Goal: Task Accomplishment & Management: Use online tool/utility

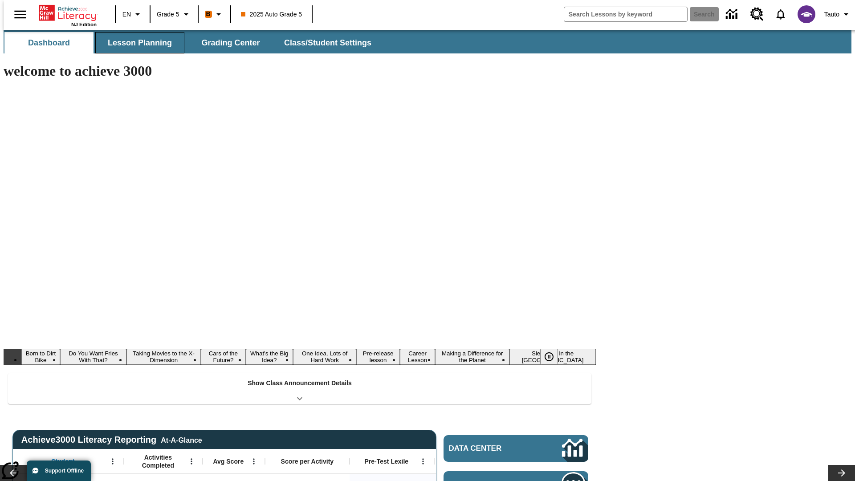
click at [136, 43] on button "Lesson Planning" at bounding box center [139, 42] width 89 height 21
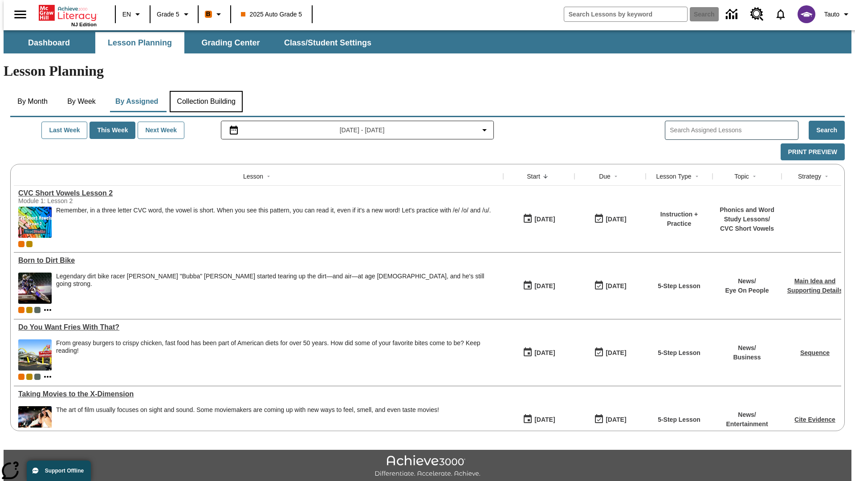
click at [206, 91] on button "Collection Building" at bounding box center [206, 101] width 73 height 21
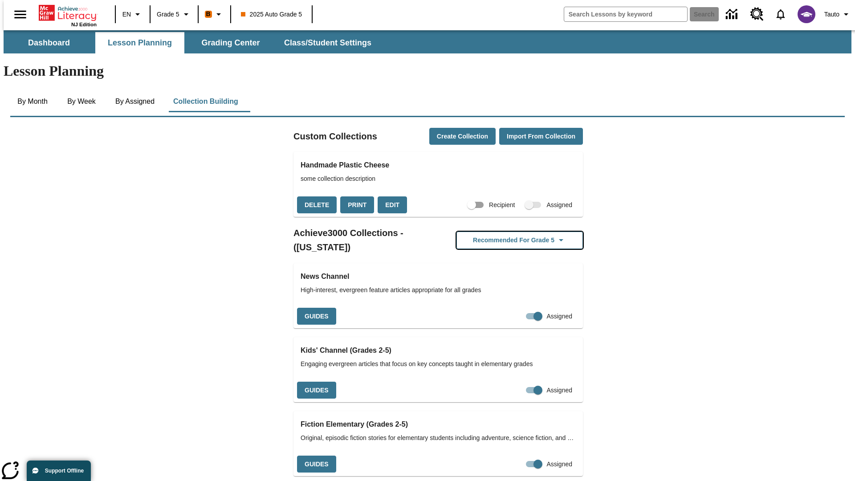
click at [505, 232] on button "Recommended for Grade 5" at bounding box center [519, 240] width 126 height 17
click at [518, 308] on input "Assigned" at bounding box center [537, 316] width 51 height 17
checkbox input "false"
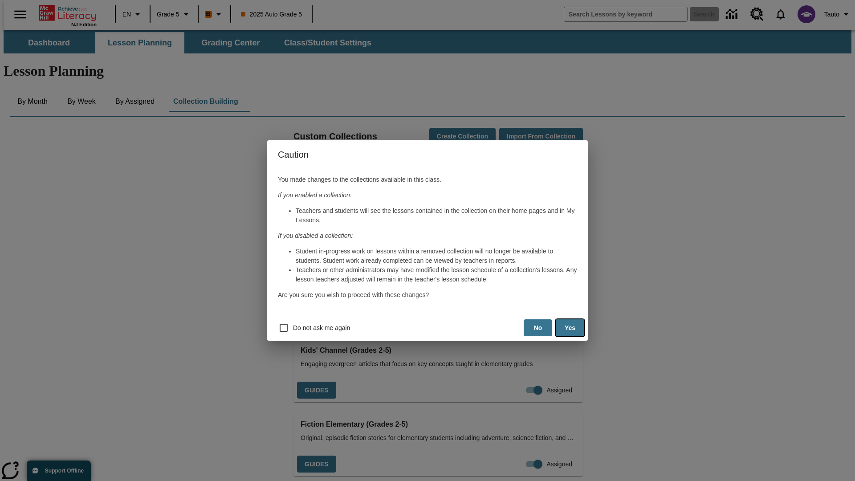
click at [570, 328] on button "Yes" at bounding box center [570, 327] width 28 height 17
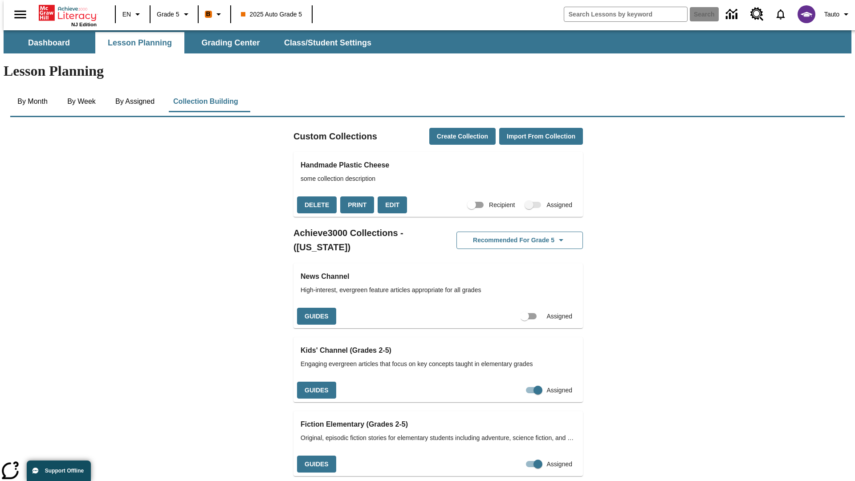
scroll to position [41, 0]
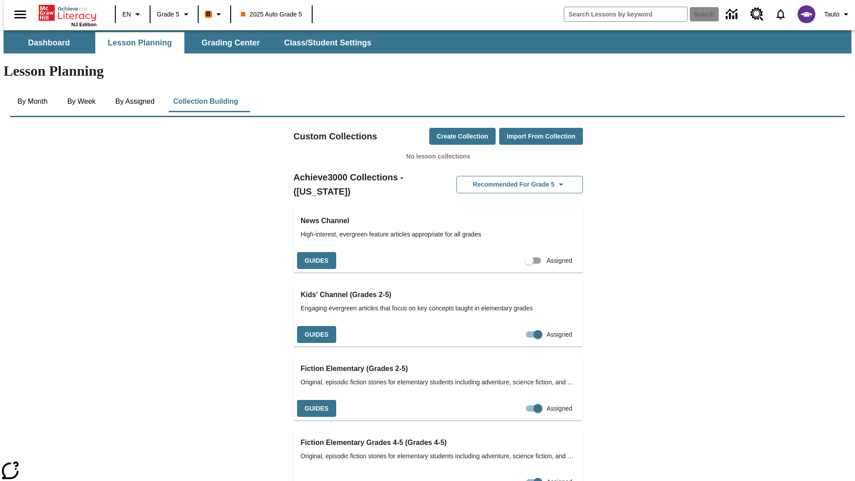
click at [513, 252] on input "Assigned" at bounding box center [529, 260] width 51 height 17
checkbox input "true"
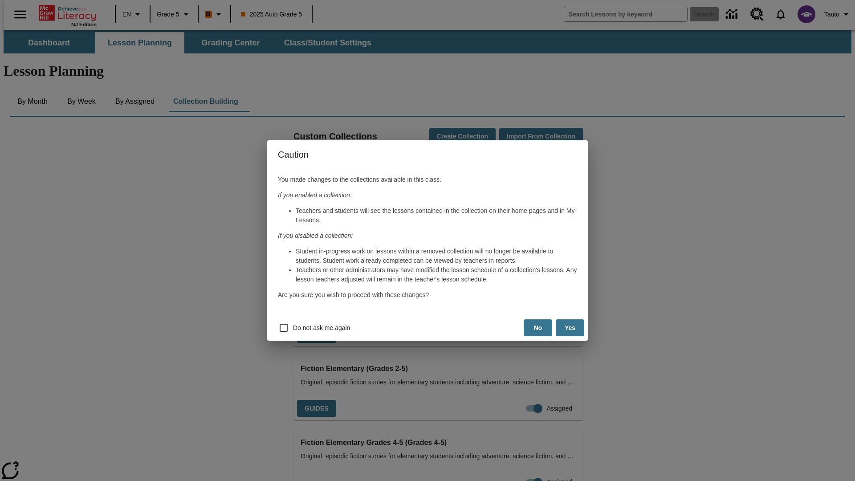
scroll to position [35, 0]
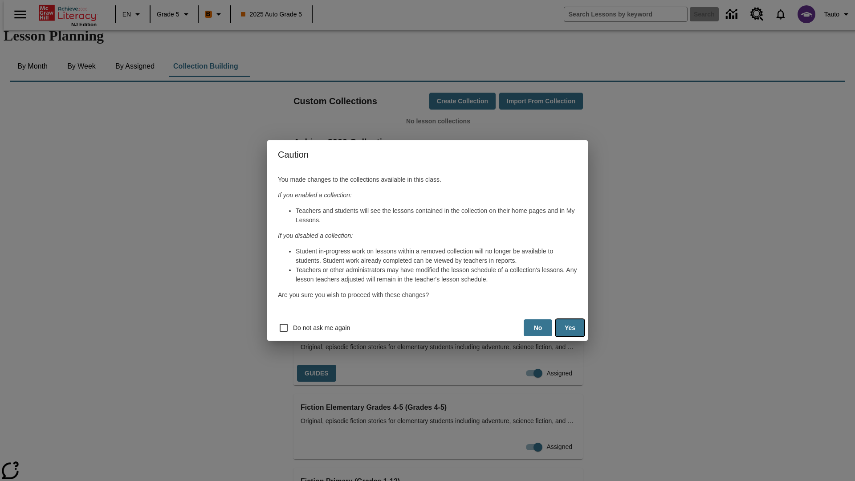
click at [570, 328] on button "Yes" at bounding box center [570, 327] width 28 height 17
